Goal: Task Accomplishment & Management: Manage account settings

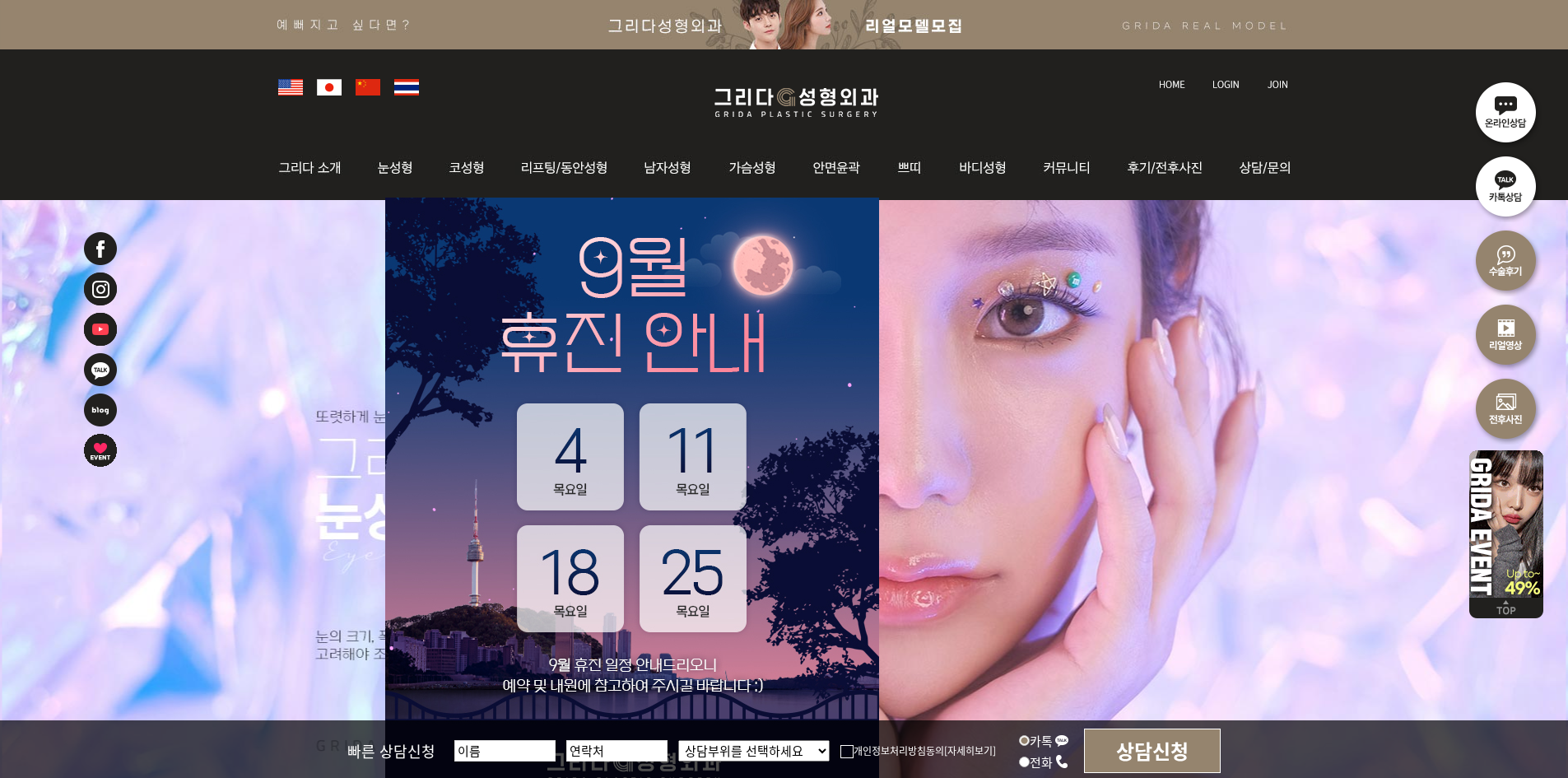
click at [1231, 81] on img at bounding box center [1226, 84] width 27 height 9
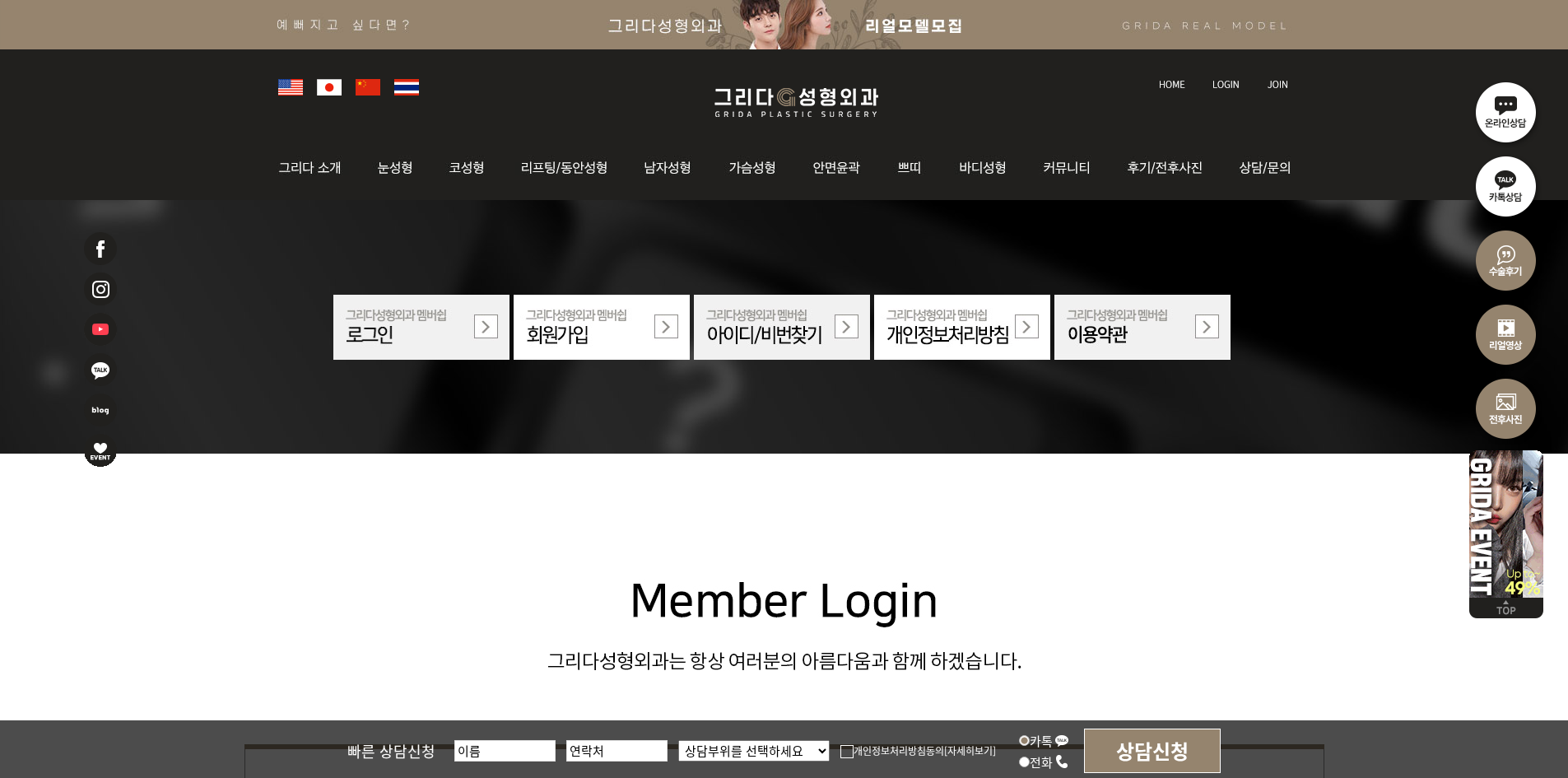
scroll to position [576, 0]
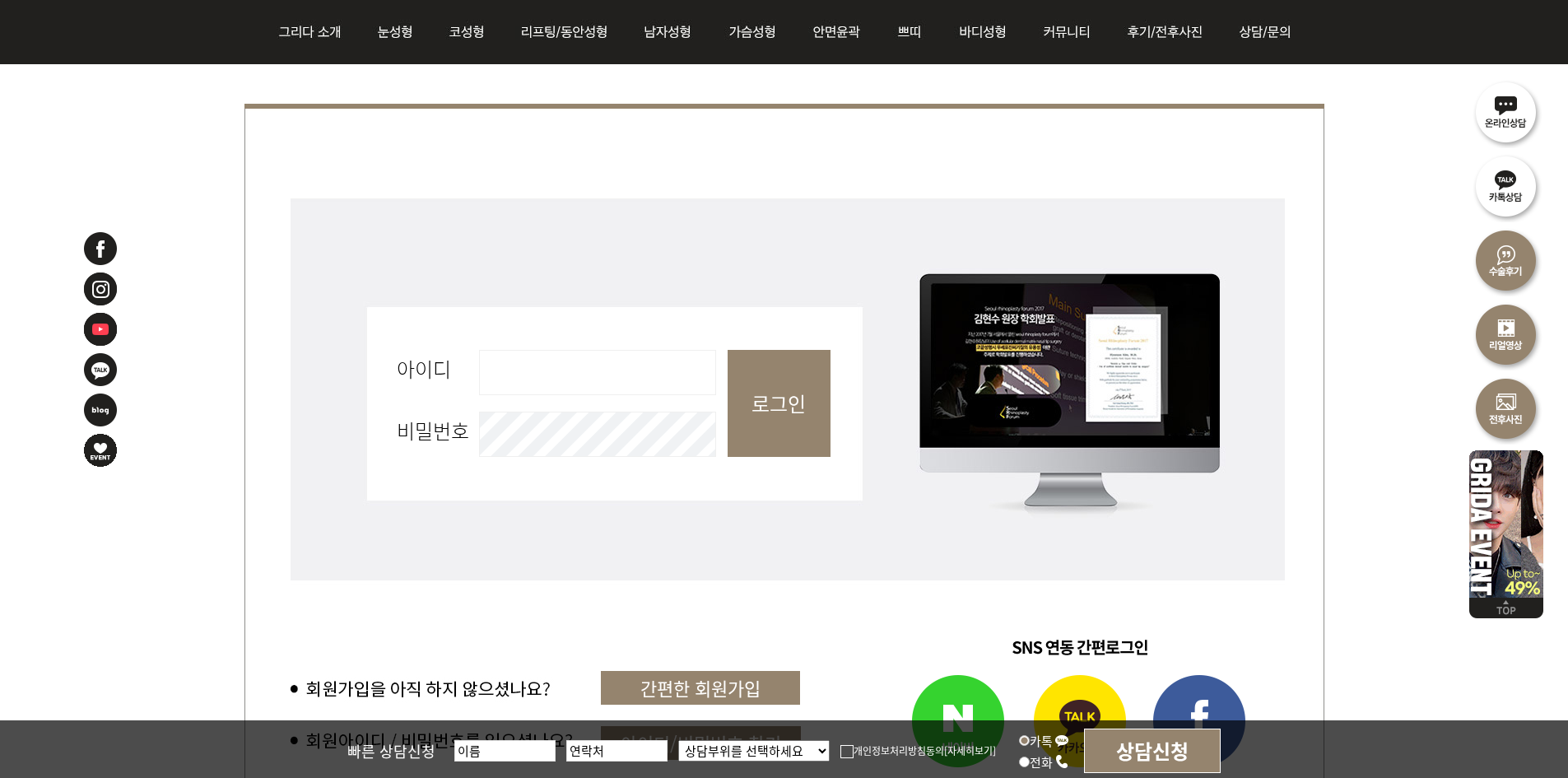
click at [628, 370] on input "아이디 필수" at bounding box center [597, 372] width 238 height 45
type input "admin"
click at [778, 424] on input "로그인" at bounding box center [778, 403] width 103 height 107
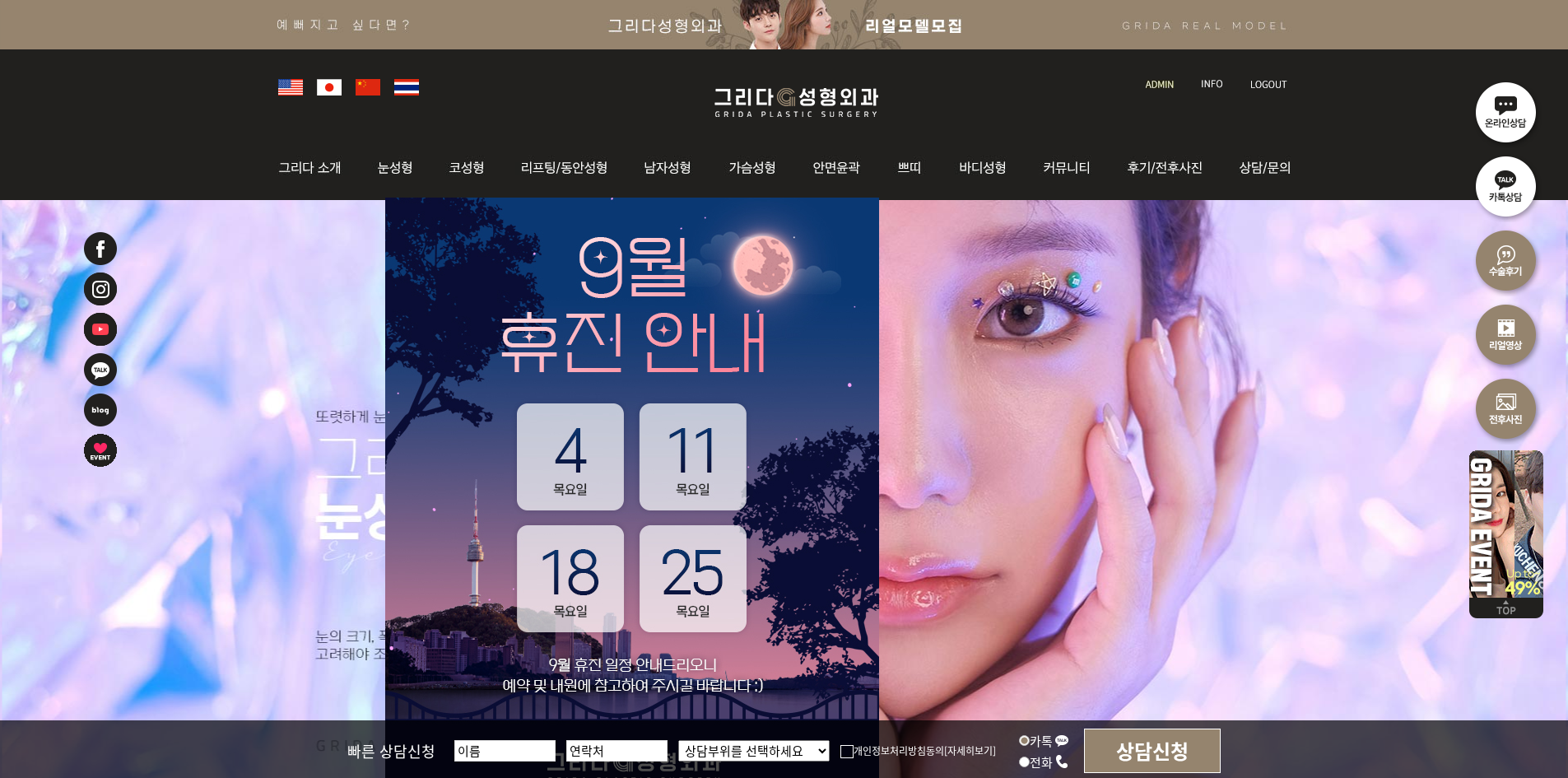
click at [1148, 82] on img at bounding box center [1159, 84] width 28 height 9
